Goal: Task Accomplishment & Management: Manage account settings

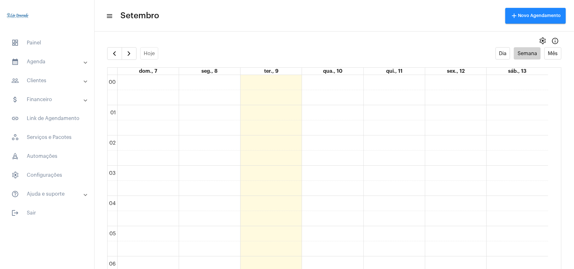
scroll to position [225, 0]
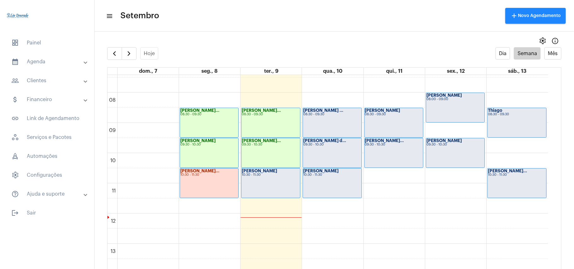
click at [285, 174] on div "10:30 - 11:30" at bounding box center [271, 174] width 58 height 3
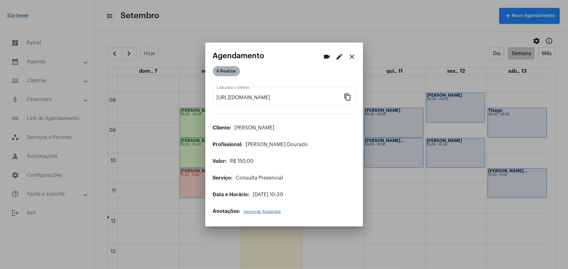
click at [224, 69] on mat-chip "A Realizar" at bounding box center [226, 71] width 27 height 10
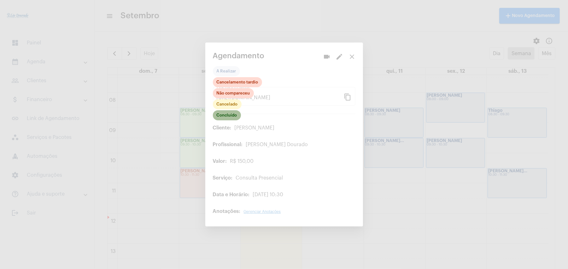
click at [228, 117] on mat-chip "Concluído" at bounding box center [227, 115] width 28 height 10
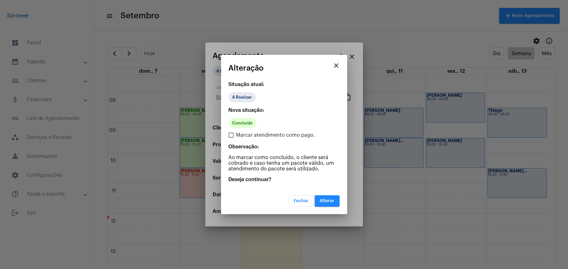
click at [331, 206] on button "Alterar" at bounding box center [327, 200] width 25 height 11
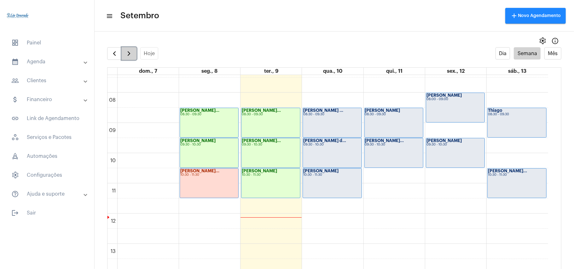
click at [131, 56] on span "button" at bounding box center [129, 54] width 8 height 8
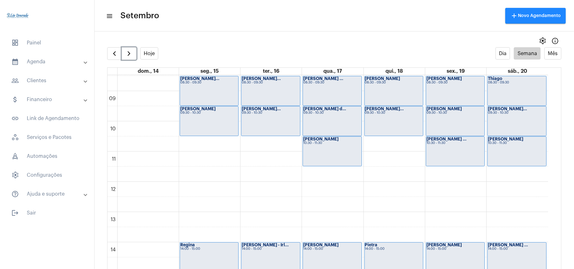
scroll to position [266, 0]
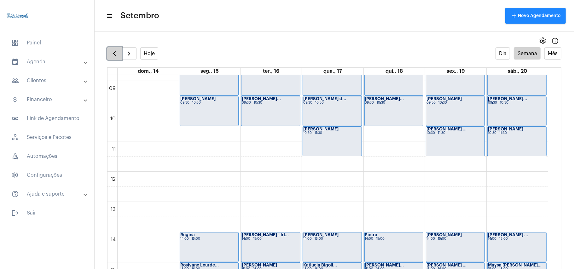
click at [117, 55] on span "button" at bounding box center [115, 54] width 8 height 8
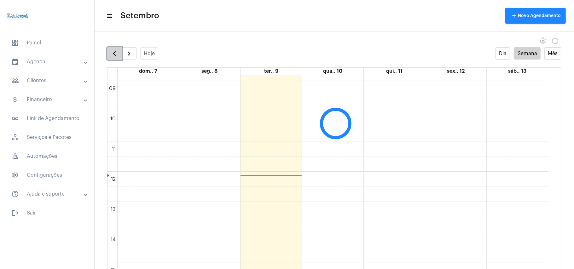
scroll to position [182, 0]
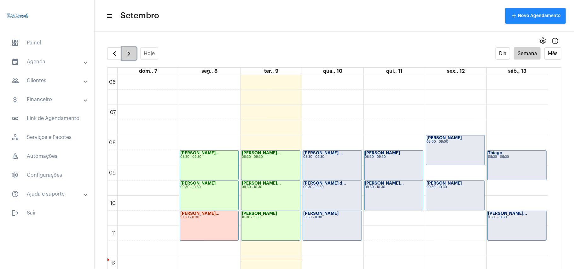
click at [130, 55] on span "button" at bounding box center [129, 54] width 8 height 8
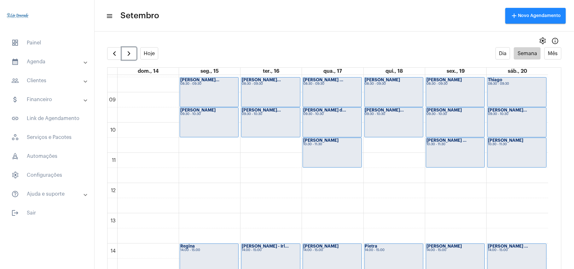
scroll to position [266, 0]
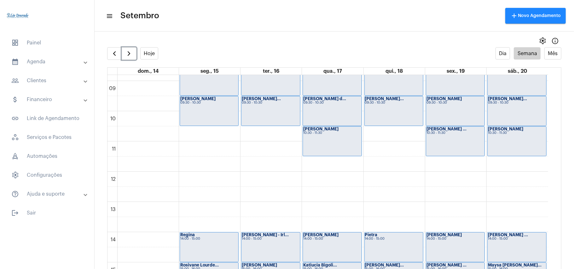
click at [204, 136] on div "00 01 02 03 04 05 06 07 08 09 10 11 12 13 14 15 16 17 18 19 20 21 22 23 [PERSON…" at bounding box center [328, 172] width 441 height 726
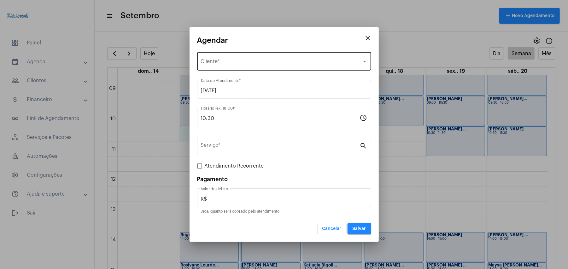
click at [213, 61] on span "Selecione o Cliente" at bounding box center [281, 63] width 161 height 6
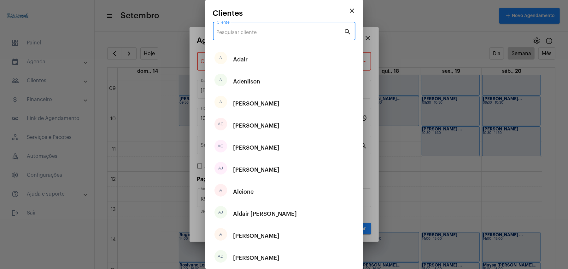
click at [236, 32] on input "Cliente" at bounding box center [280, 33] width 127 height 6
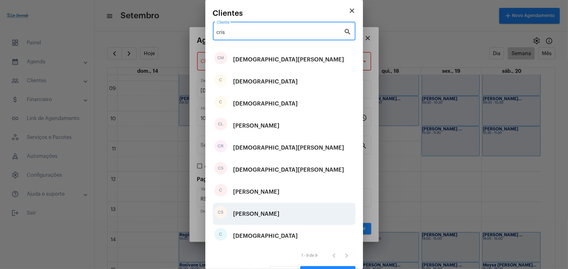
type input "cris"
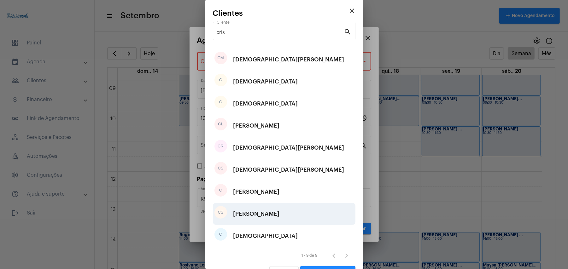
click at [276, 221] on div "CS [PERSON_NAME]" at bounding box center [284, 214] width 143 height 22
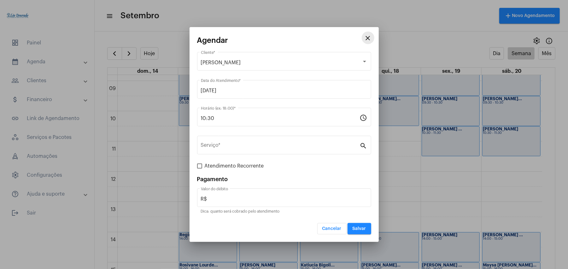
click at [367, 36] on mat-icon "close" at bounding box center [368, 38] width 8 height 8
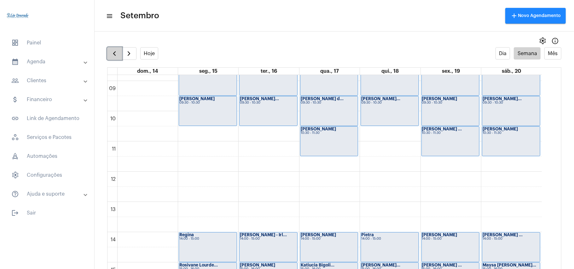
click at [115, 56] on span "button" at bounding box center [115, 54] width 8 height 8
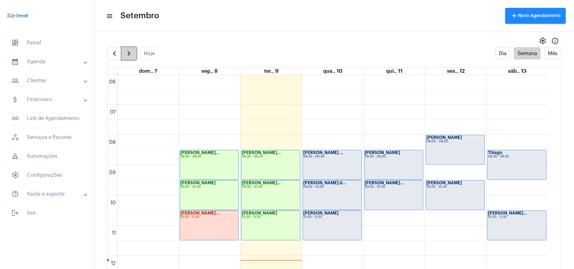
click at [131, 57] on span "button" at bounding box center [129, 54] width 8 height 8
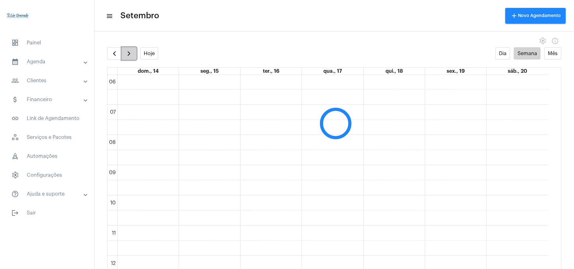
scroll to position [182, 0]
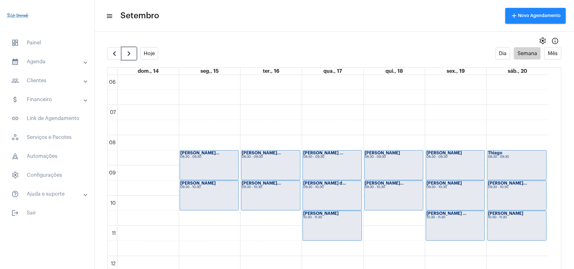
click at [200, 216] on div "00 01 02 03 04 05 06 07 08 09 10 11 12 13 14 15 16 17 18 19 20 21 22 23 [PERSON…" at bounding box center [328, 256] width 441 height 726
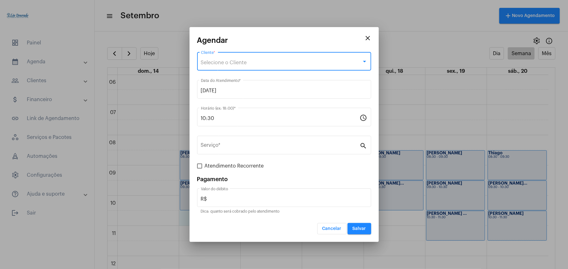
click at [249, 62] on div "Selecione o Cliente" at bounding box center [281, 63] width 161 height 6
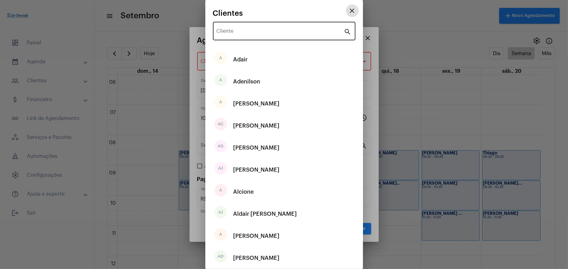
click at [266, 38] on div "Cliente" at bounding box center [280, 30] width 127 height 20
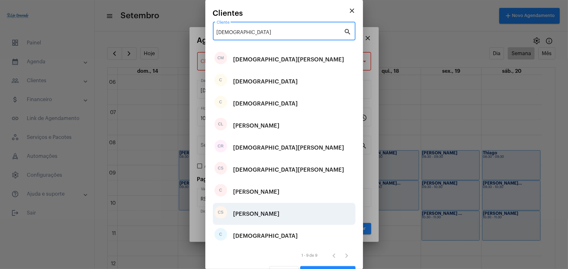
type input "[DEMOGRAPHIC_DATA]"
click at [261, 214] on div "[PERSON_NAME]" at bounding box center [256, 214] width 46 height 19
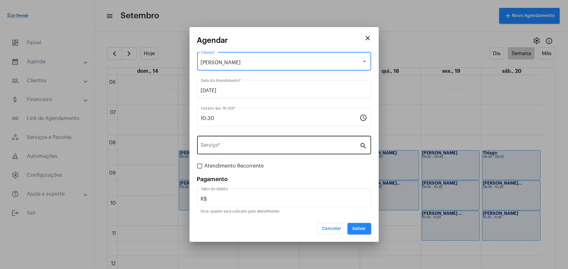
click at [226, 147] on input "Serviço *" at bounding box center [280, 147] width 159 height 6
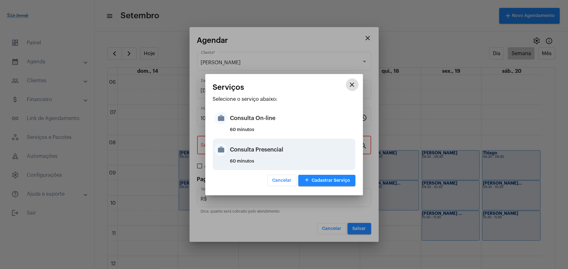
click at [275, 160] on div "60 minutos" at bounding box center [292, 163] width 124 height 9
type input "Consulta Presencial"
type input "R$ 150"
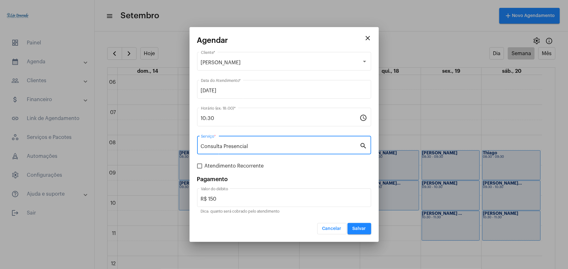
click at [356, 224] on button "Salvar" at bounding box center [359, 228] width 24 height 11
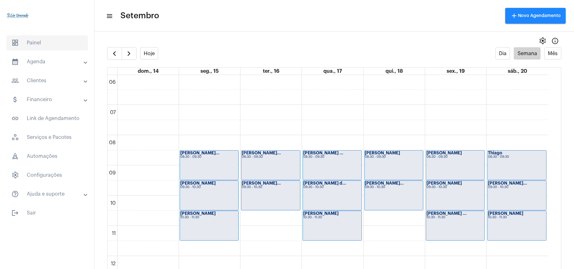
click at [38, 37] on span "dashboard Painel" at bounding box center [47, 42] width 82 height 15
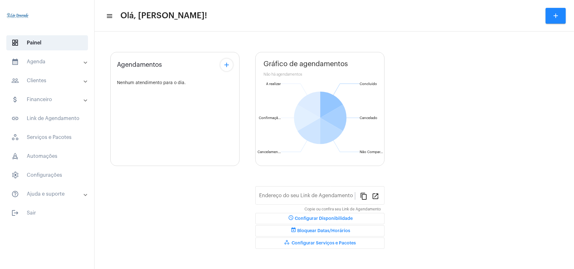
type input "[URL][DOMAIN_NAME][PERSON_NAME]"
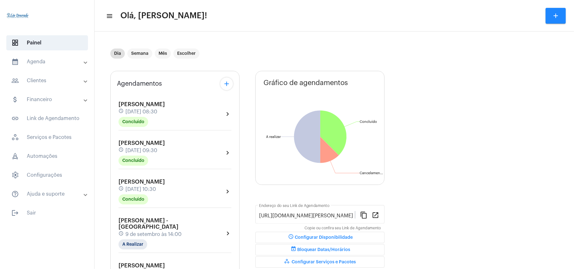
click at [164, 172] on div "[PERSON_NAME] schedule [DATE] 08:30 Concluído chevron_right [PERSON_NAME] sched…" at bounding box center [175, 252] width 116 height 319
click at [165, 183] on div "[PERSON_NAME] schedule [DATE] 10:30 Concluído" at bounding box center [142, 192] width 46 height 26
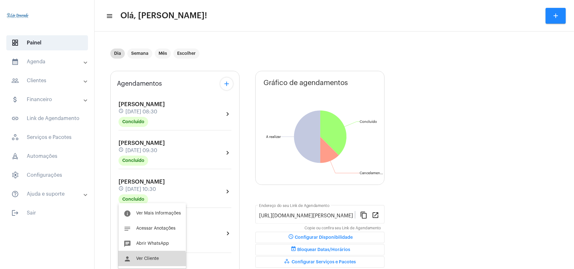
click at [144, 261] on button "person Ver Cliente" at bounding box center [152, 258] width 67 height 15
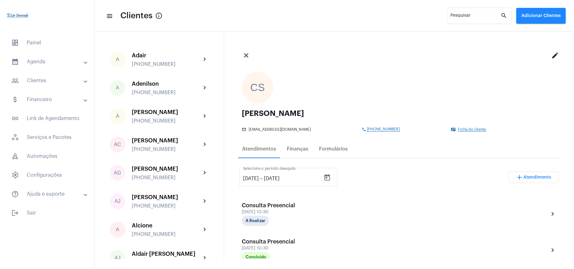
click at [549, 53] on button "edit" at bounding box center [555, 55] width 13 height 13
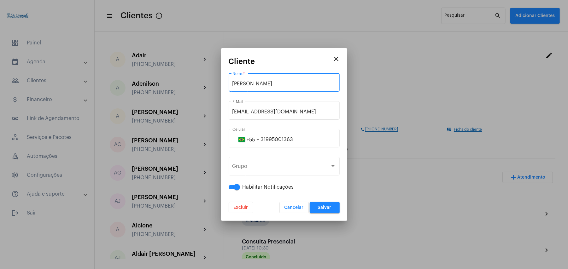
click at [290, 84] on input "[PERSON_NAME]" at bounding box center [283, 84] width 103 height 6
type input "[PERSON_NAME]"
click at [323, 208] on span "Salvar" at bounding box center [325, 208] width 14 height 4
